Goal: Contribute content: Contribute content

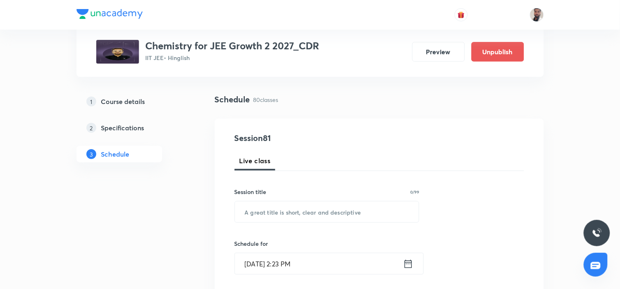
scroll to position [91, 0]
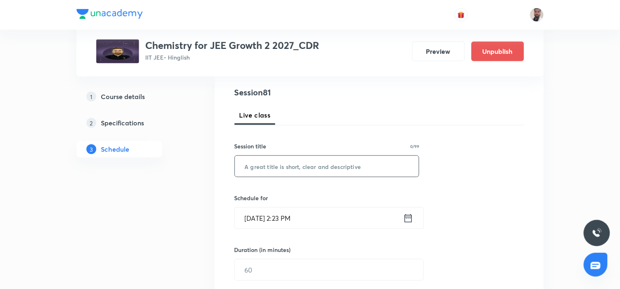
click at [314, 162] on input "text" at bounding box center [327, 166] width 184 height 21
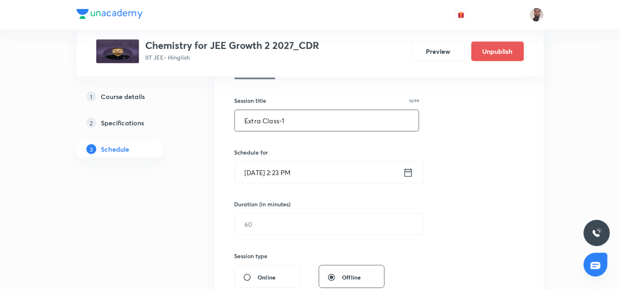
type input "Extra Class-1"
click at [406, 174] on icon at bounding box center [408, 173] width 10 height 12
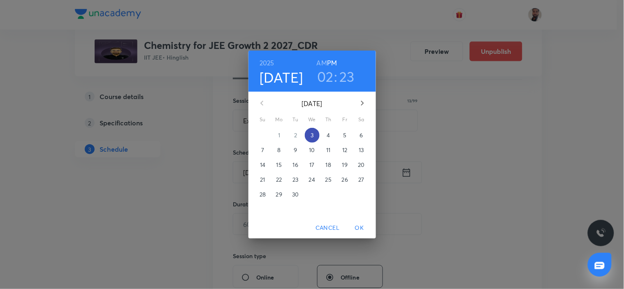
click at [310, 136] on span "3" at bounding box center [312, 135] width 15 height 8
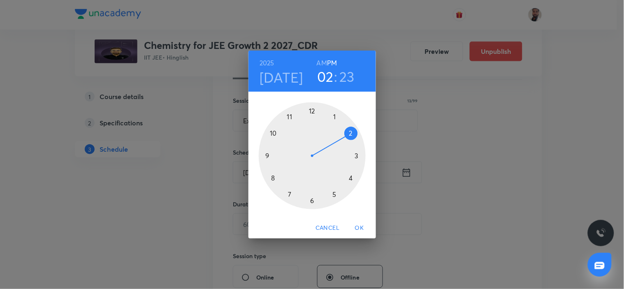
click at [356, 154] on div at bounding box center [312, 155] width 107 height 107
click at [312, 112] on div at bounding box center [312, 155] width 107 height 107
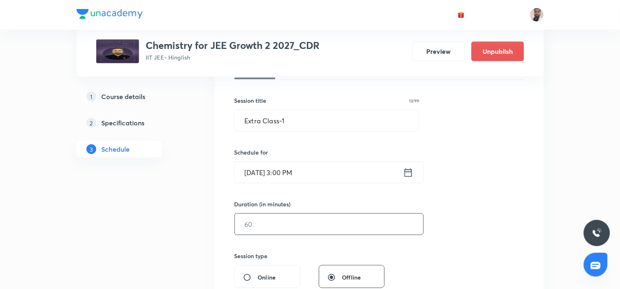
click at [262, 223] on input "text" at bounding box center [329, 224] width 188 height 21
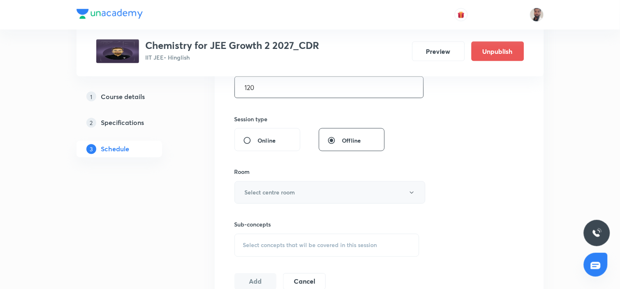
type input "120"
click at [302, 197] on button "Select centre room" at bounding box center [329, 192] width 191 height 23
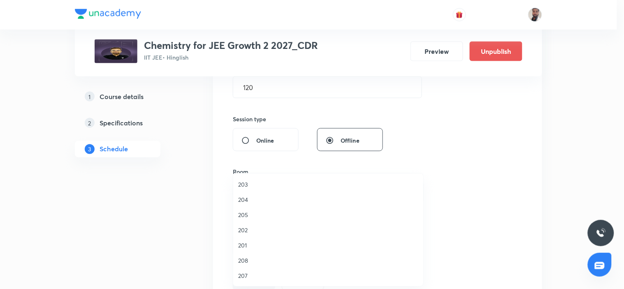
click at [243, 183] on span "203" at bounding box center [328, 184] width 180 height 9
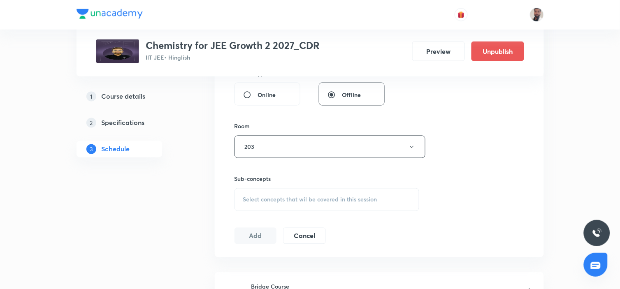
scroll to position [365, 0]
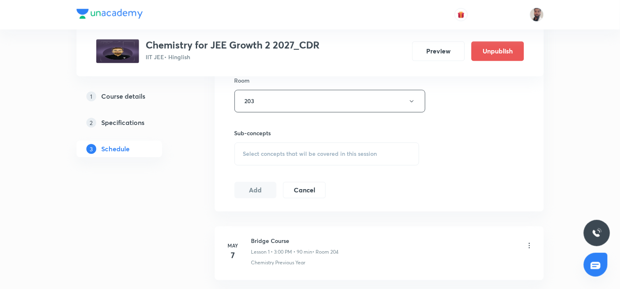
click at [315, 151] on span "Select concepts that wil be covered in this session" at bounding box center [310, 154] width 134 height 7
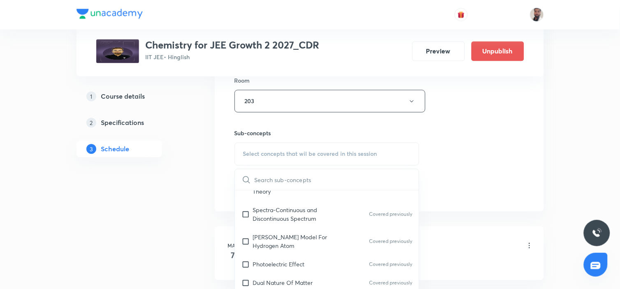
scroll to position [783, 0]
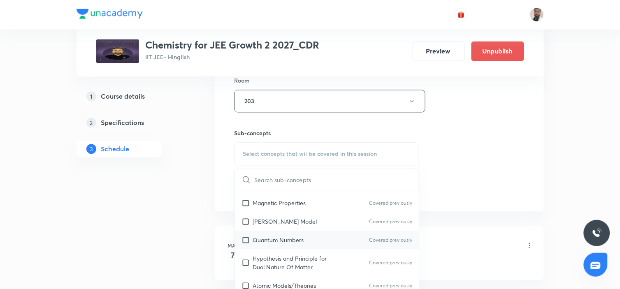
click at [315, 231] on div "Quantum Numbers Covered previously" at bounding box center [327, 240] width 184 height 19
checkbox input "true"
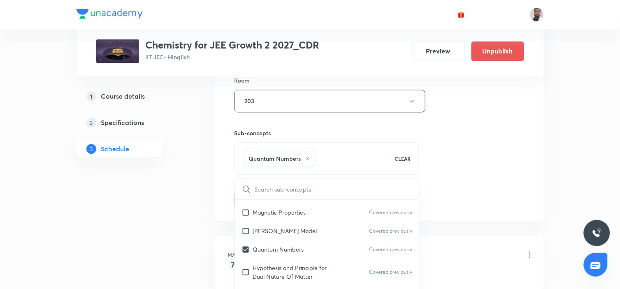
drag, startPoint x: 153, startPoint y: 229, endPoint x: 169, endPoint y: 225, distance: 15.9
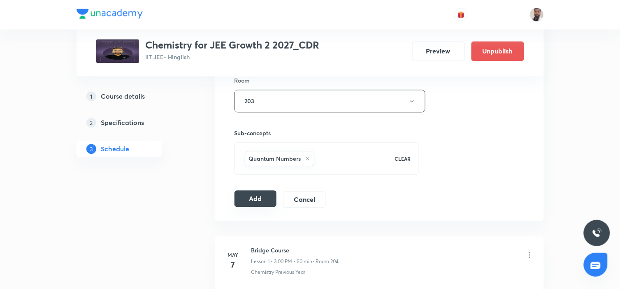
click at [260, 202] on button "Add" at bounding box center [255, 199] width 42 height 16
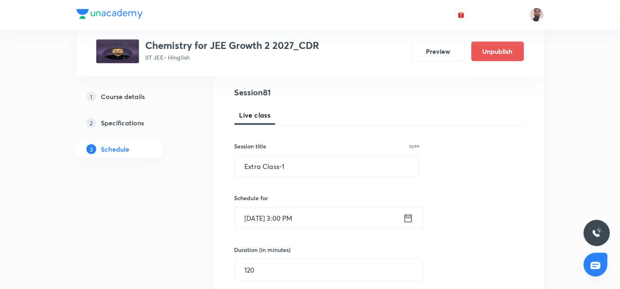
scroll to position [0, 0]
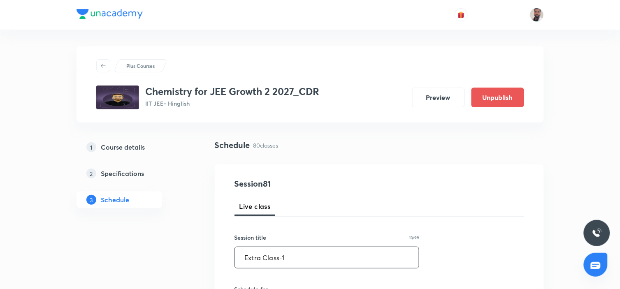
drag, startPoint x: 302, startPoint y: 259, endPoint x: 129, endPoint y: 265, distance: 172.9
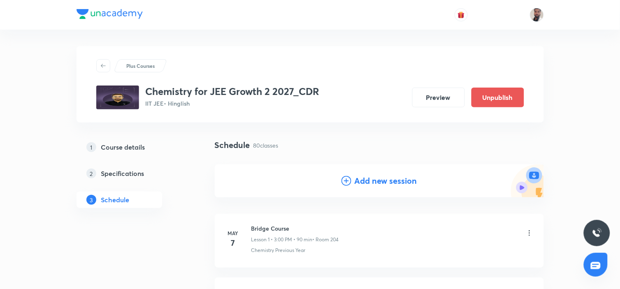
scroll to position [46, 0]
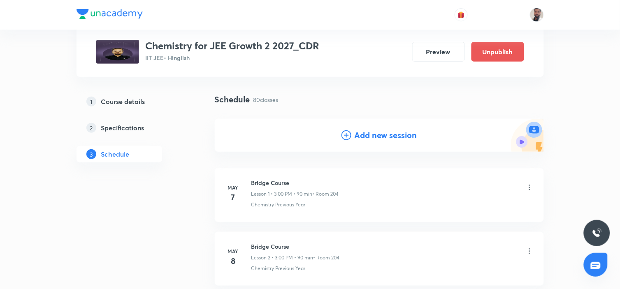
click at [347, 134] on icon at bounding box center [346, 135] width 10 height 10
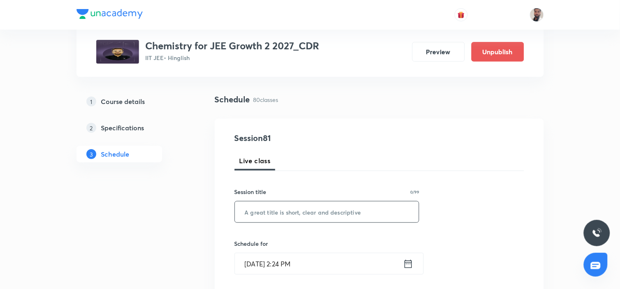
click at [301, 215] on input "text" at bounding box center [327, 212] width 184 height 21
paste input "Extra Class-1"
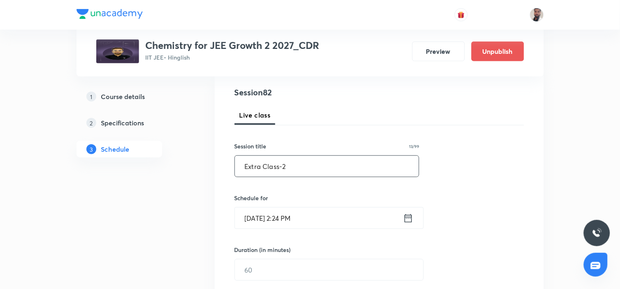
scroll to position [137, 0]
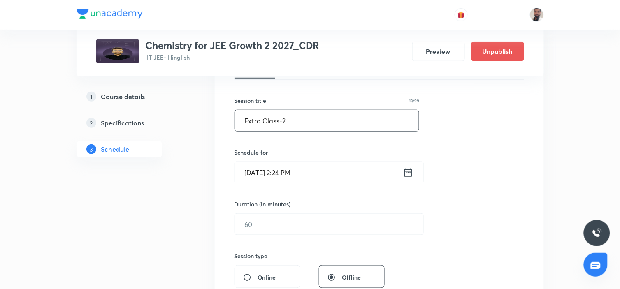
type input "Extra Class-2"
click at [409, 174] on icon at bounding box center [408, 173] width 10 height 12
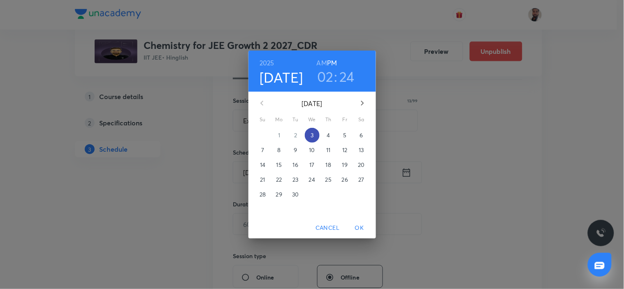
click at [311, 135] on p "3" at bounding box center [312, 135] width 3 height 8
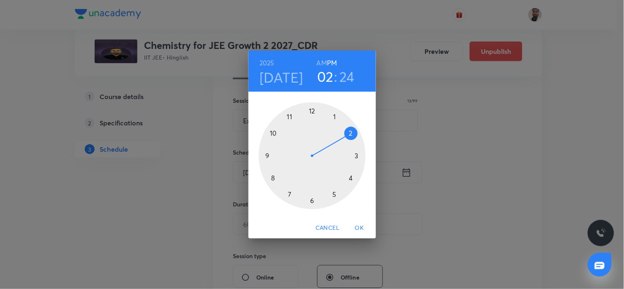
click at [332, 195] on div at bounding box center [312, 155] width 107 height 107
click at [311, 201] on div at bounding box center [312, 155] width 107 height 107
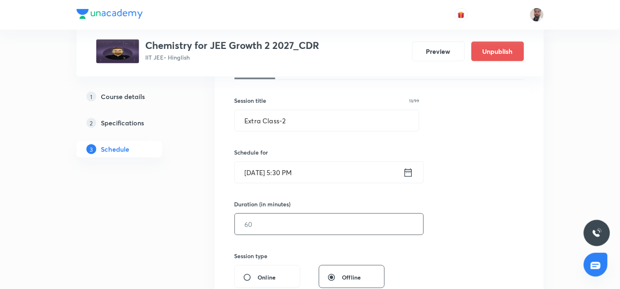
click at [281, 222] on input "text" at bounding box center [329, 224] width 188 height 21
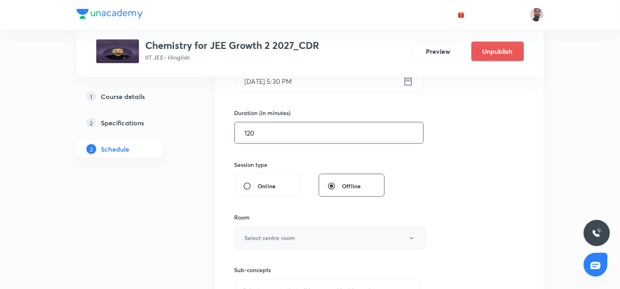
scroll to position [274, 0]
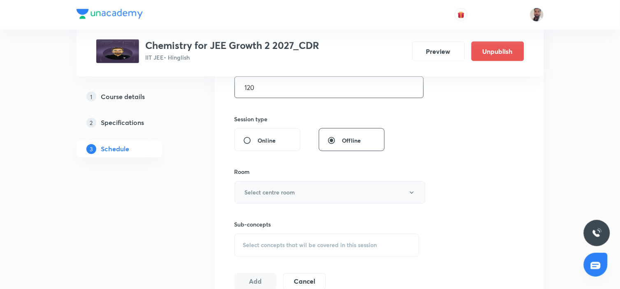
type input "120"
click at [290, 188] on h6 "Select centre room" at bounding box center [270, 192] width 51 height 9
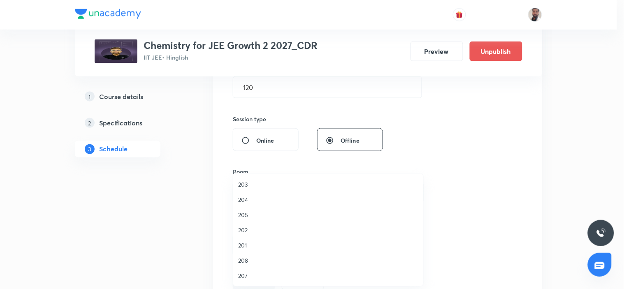
click at [247, 185] on span "203" at bounding box center [328, 184] width 180 height 9
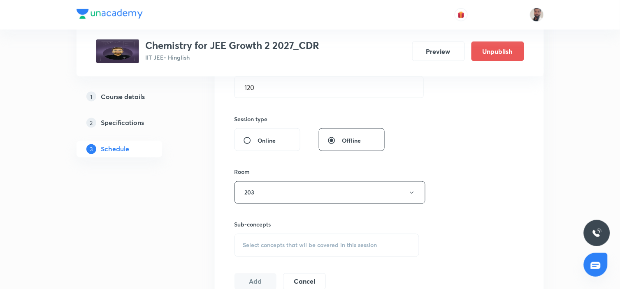
scroll to position [320, 0]
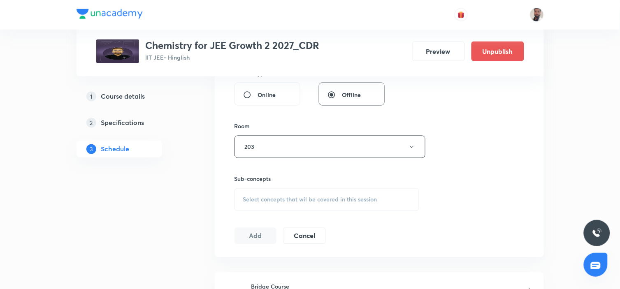
click at [329, 195] on div "Select concepts that wil be covered in this session" at bounding box center [326, 199] width 185 height 23
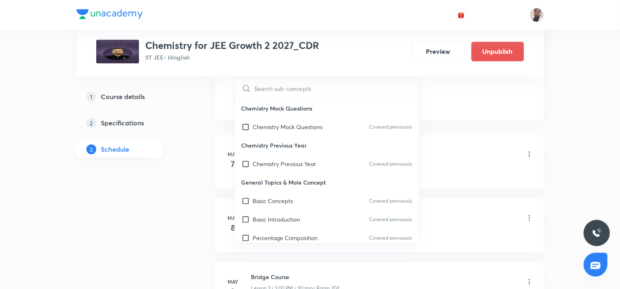
scroll to position [2174, 0]
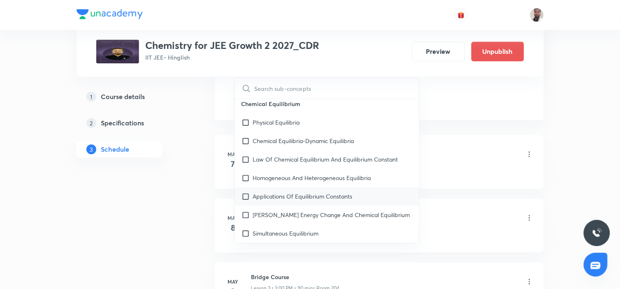
click at [280, 192] on p "Applications Of Equilibrium Constants" at bounding box center [303, 196] width 100 height 9
checkbox input "true"
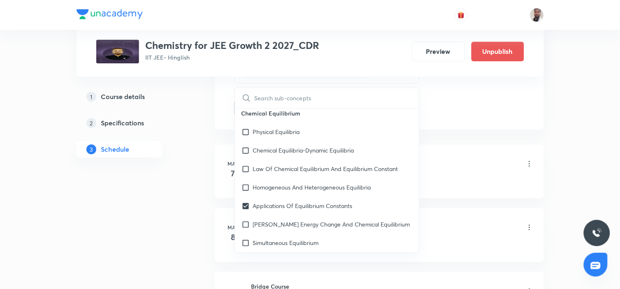
drag, startPoint x: 158, startPoint y: 162, endPoint x: 183, endPoint y: 155, distance: 26.6
click at [159, 161] on div "1 Course details 2 Specifications 3 Schedule" at bounding box center [133, 127] width 112 height 79
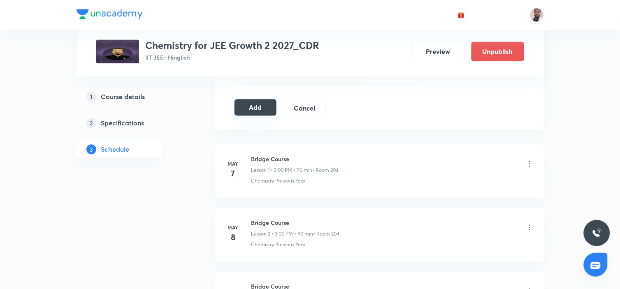
click at [255, 110] on button "Add" at bounding box center [255, 107] width 42 height 16
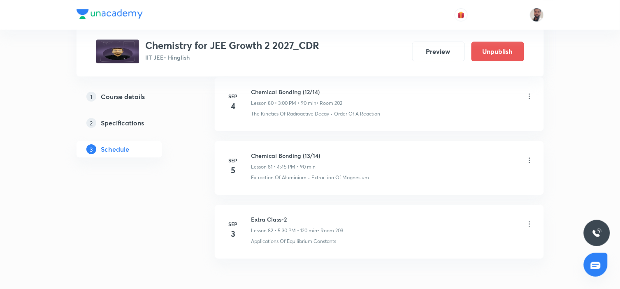
scroll to position [5360, 0]
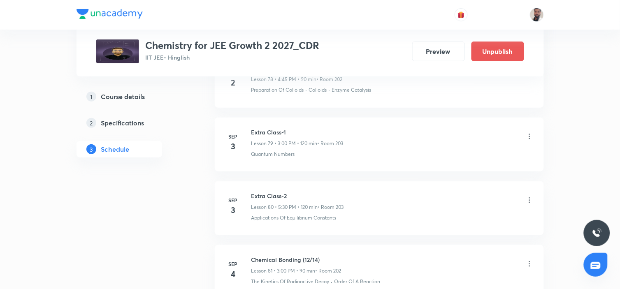
scroll to position [5680, 0]
